Goal: Transaction & Acquisition: Download file/media

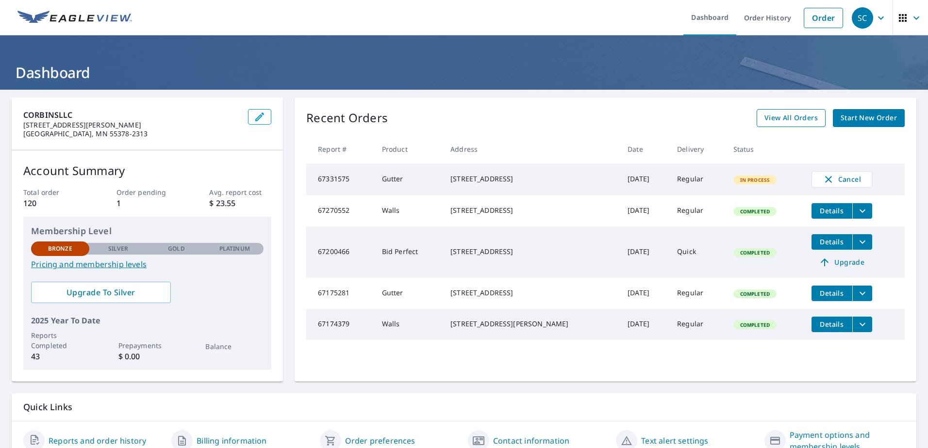
click at [767, 114] on span "View All Orders" at bounding box center [790, 118] width 53 height 12
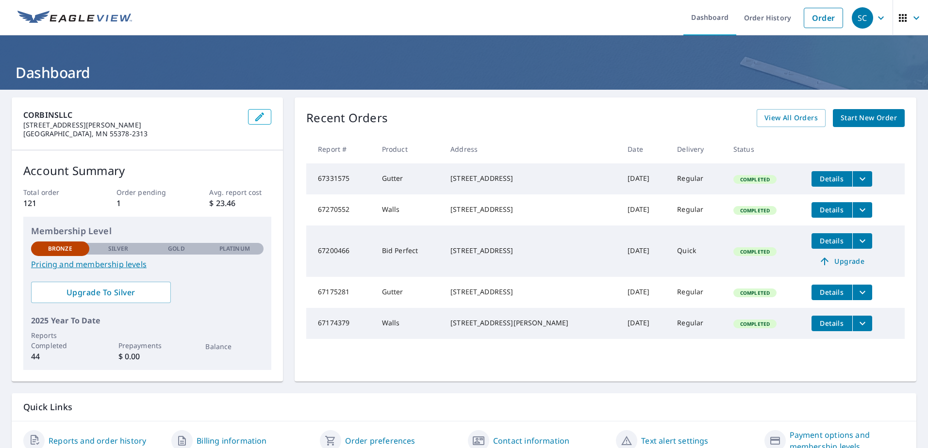
scroll to position [45, 0]
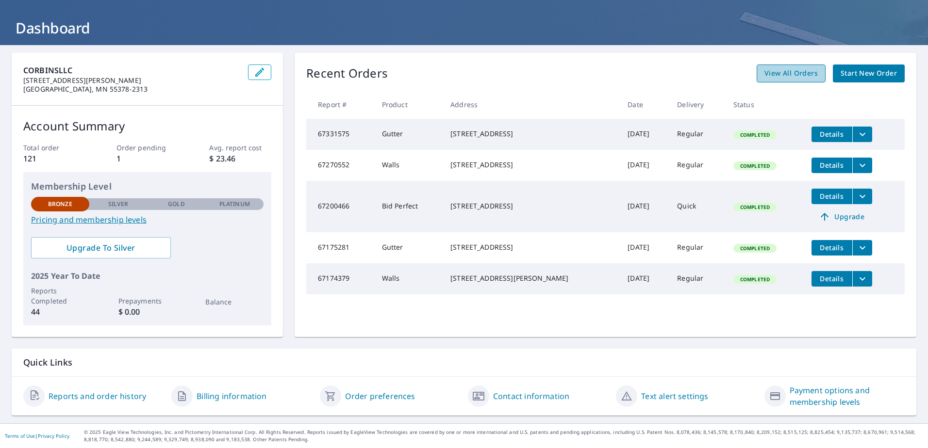
click at [795, 78] on span "View All Orders" at bounding box center [790, 73] width 53 height 12
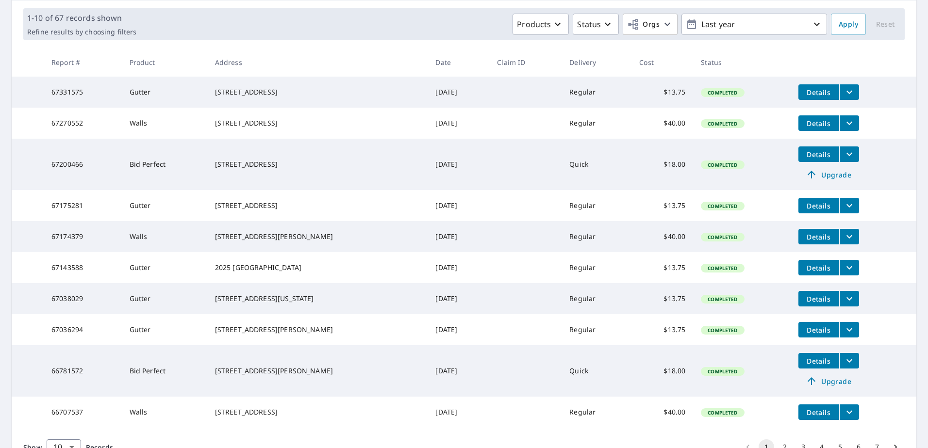
scroll to position [75, 0]
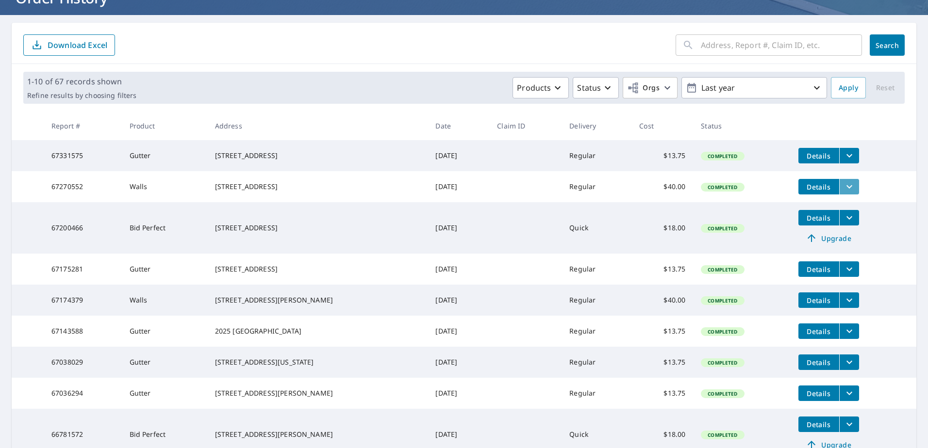
click at [843, 191] on icon "filesDropdownBtn-67270552" at bounding box center [849, 187] width 12 height 12
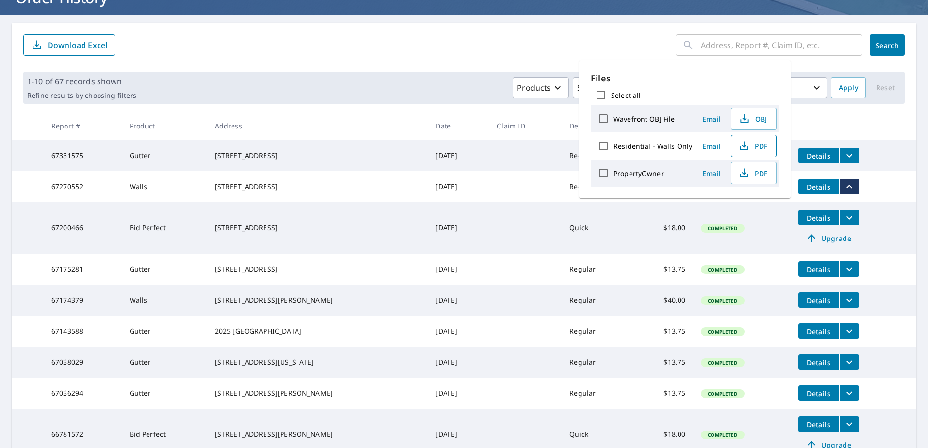
click at [757, 147] on span "PDF" at bounding box center [752, 146] width 31 height 12
